Goal: Transaction & Acquisition: Purchase product/service

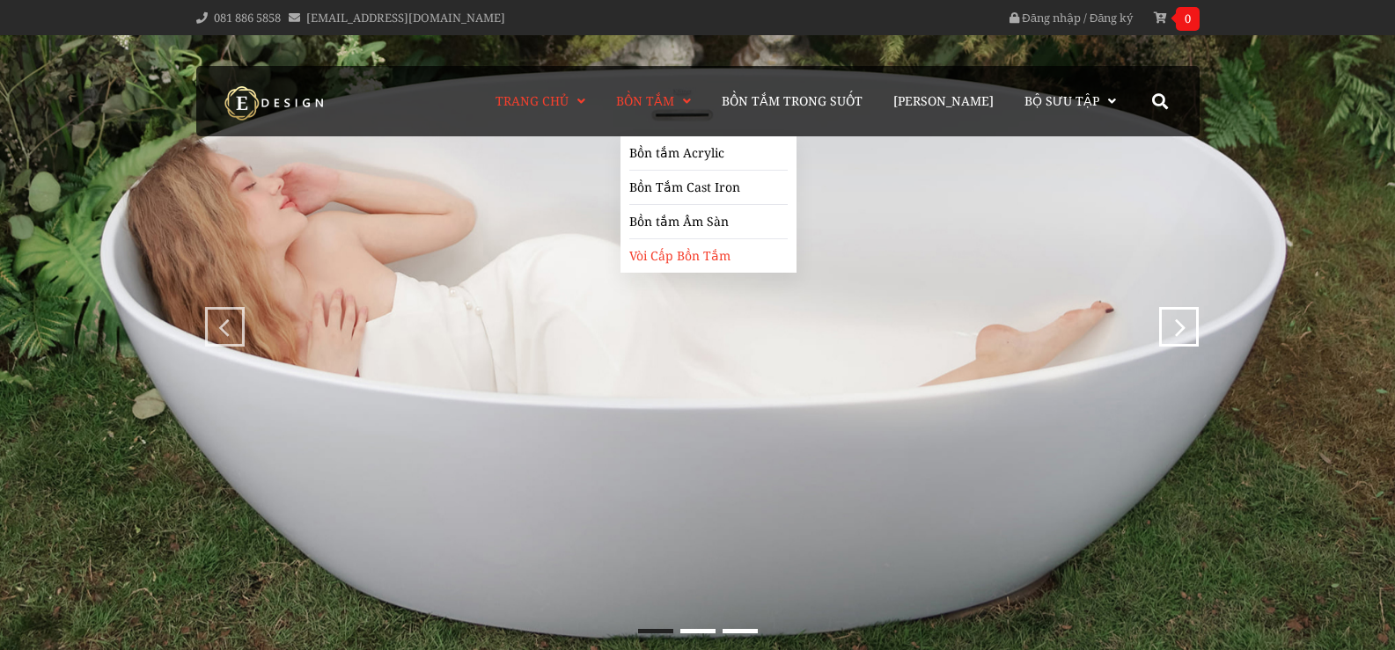
click at [716, 257] on link "Vòi Cấp Bồn Tắm" at bounding box center [708, 255] width 158 height 33
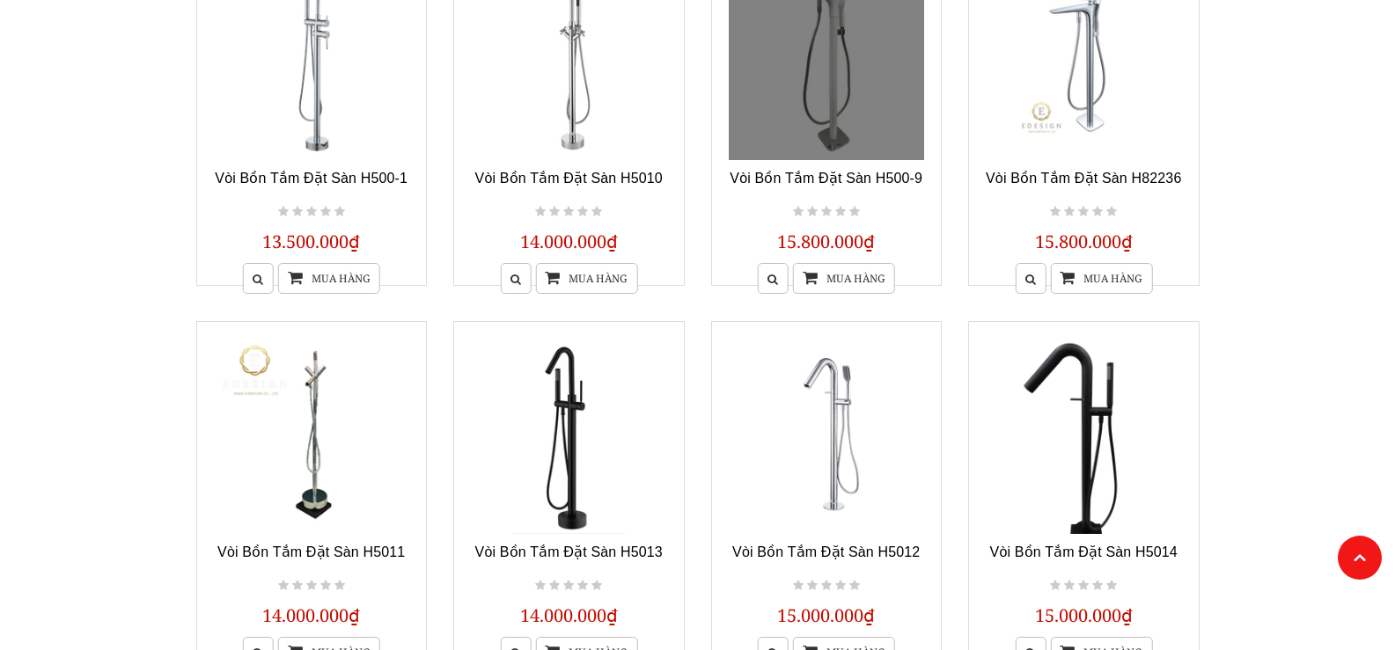
scroll to position [880, 0]
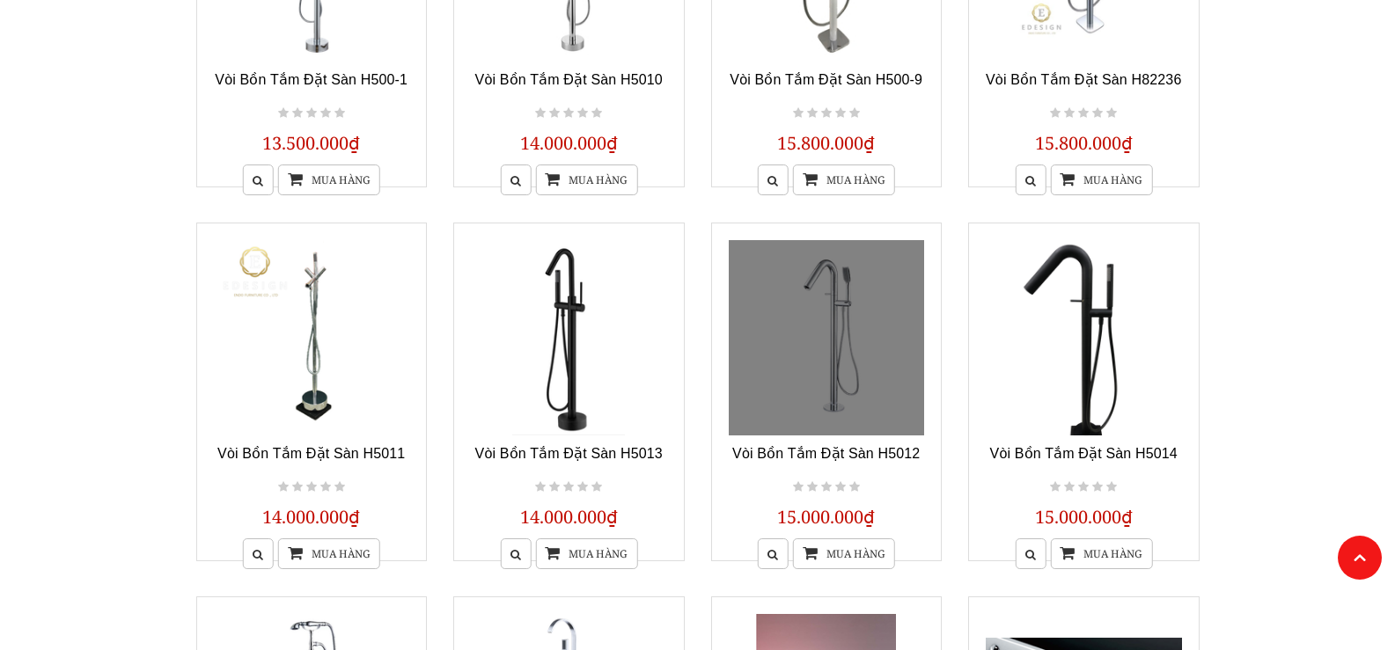
click at [834, 332] on link at bounding box center [827, 338] width 196 height 196
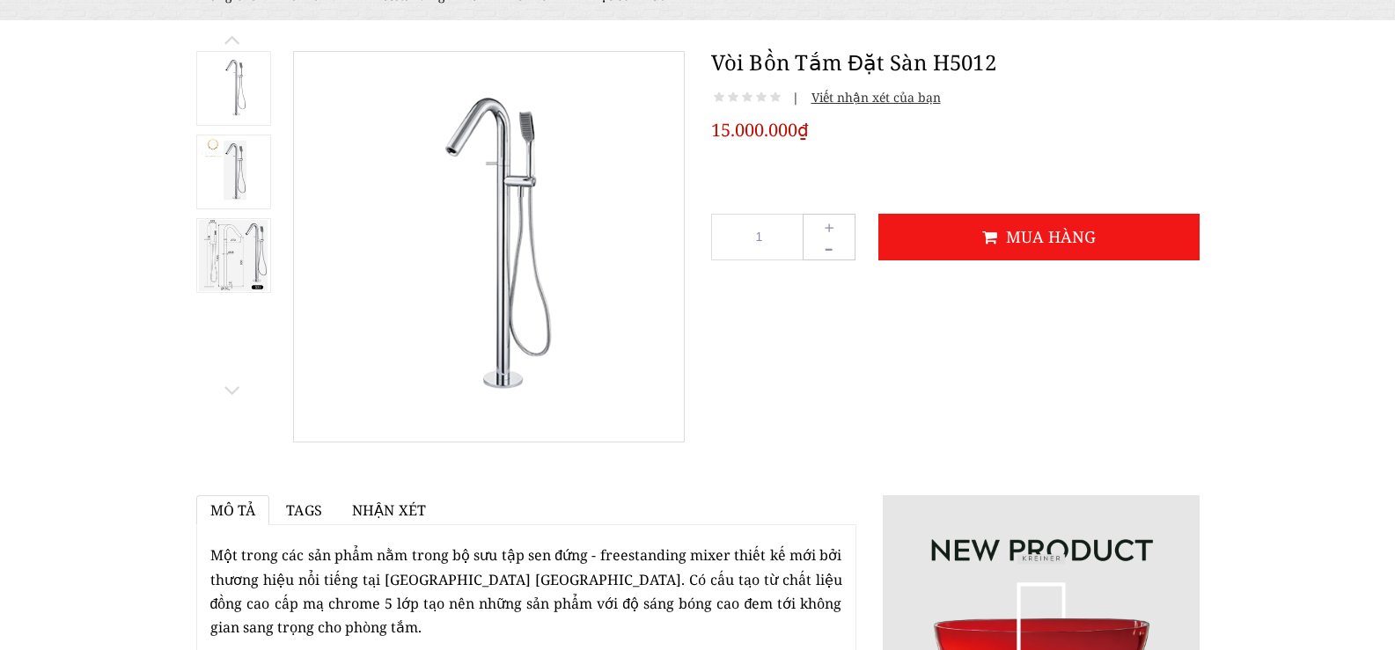
scroll to position [176, 0]
